Goal: Navigation & Orientation: Go to known website

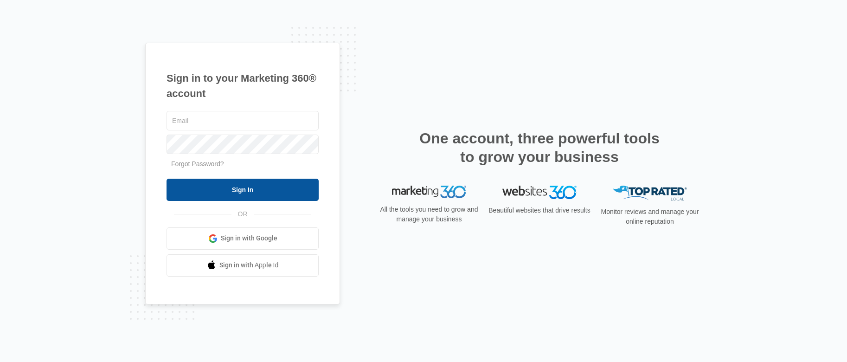
type input "[PERSON_NAME][EMAIL_ADDRESS][PERSON_NAME][DOMAIN_NAME]"
click at [276, 184] on input "Sign In" at bounding box center [243, 190] width 152 height 22
